Goal: Find specific page/section

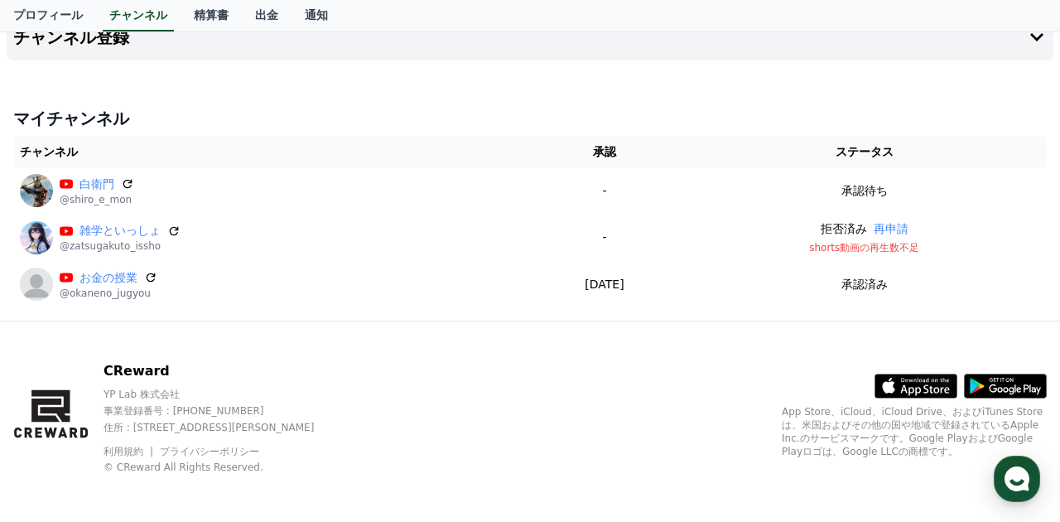
click at [329, 100] on div "マイチャンネル チャンネル 承認 ステータス 白衛門 @shiro_e_mon - 承認待ち 雑学といっしょ @zatsugakuto_issho - 拒否済…" at bounding box center [530, 207] width 1046 height 214
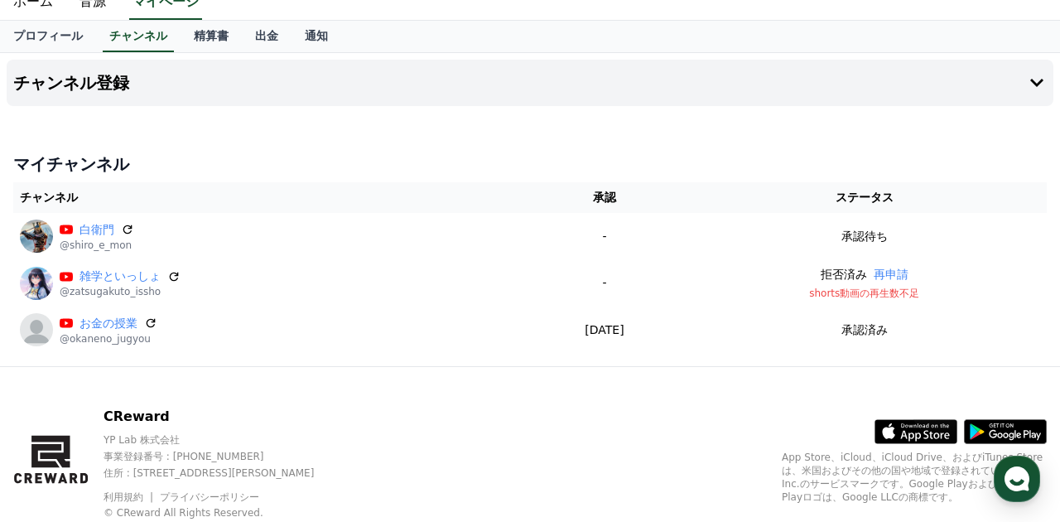
scroll to position [53, 0]
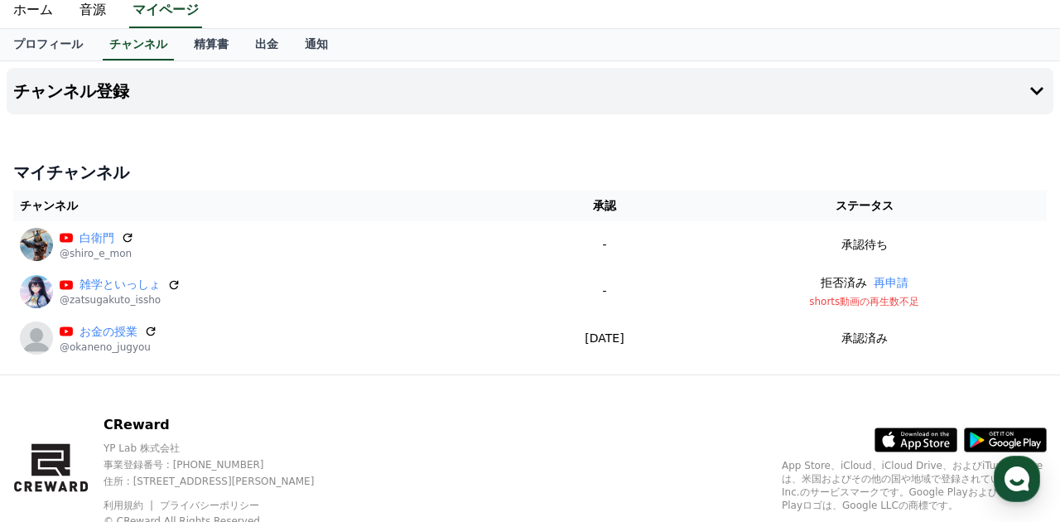
click at [426, 172] on h4 "マイチャンネル" at bounding box center [529, 172] width 1033 height 23
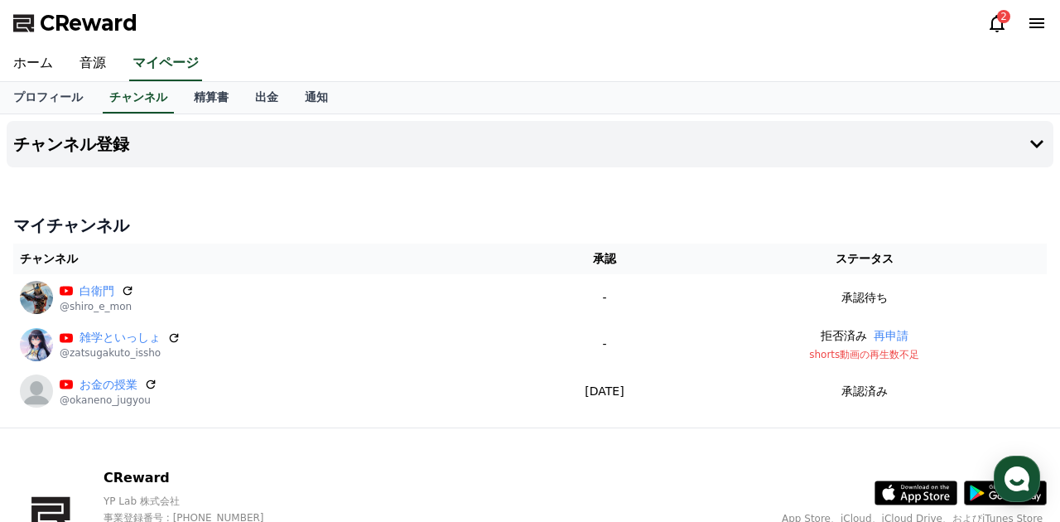
click at [493, 238] on div "マイチャンネル チャンネル 承認 ステータス 白衛門 @shiro_e_mon - 承認待ち 雑学といっしょ @zatsugakuto_issho - 拒否済…" at bounding box center [530, 314] width 1046 height 214
click at [1007, 26] on div "2" at bounding box center [1017, 23] width 60 height 20
